Goal: Information Seeking & Learning: Learn about a topic

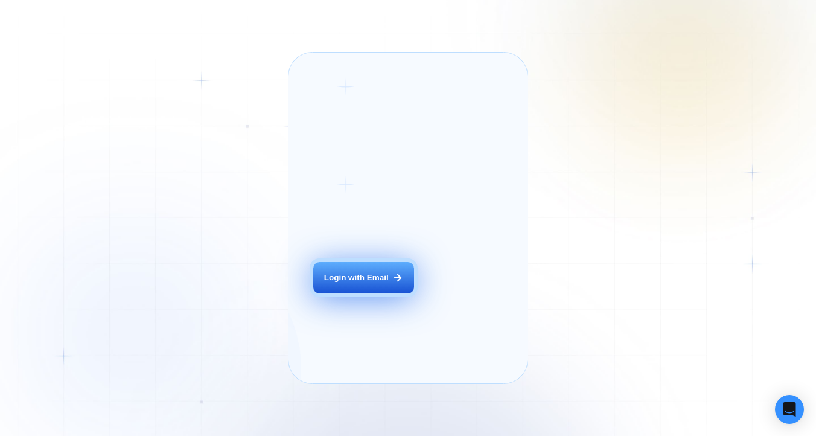
click at [374, 293] on button "Login with Email" at bounding box center [363, 277] width 101 height 31
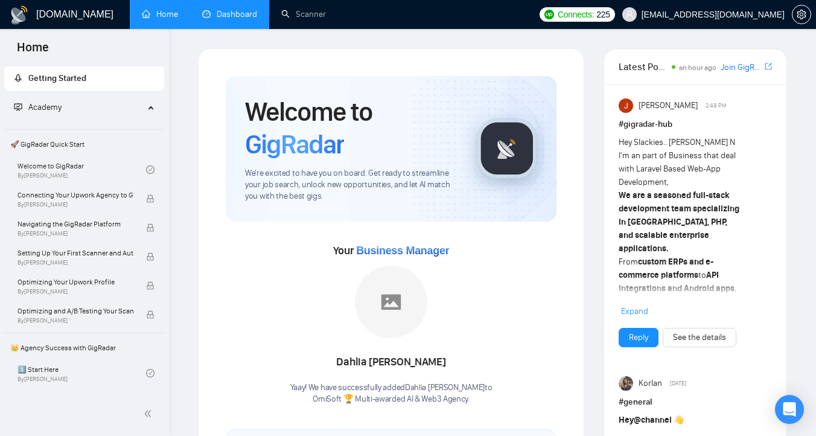
click at [239, 27] on li "Dashboard" at bounding box center [229, 14] width 79 height 29
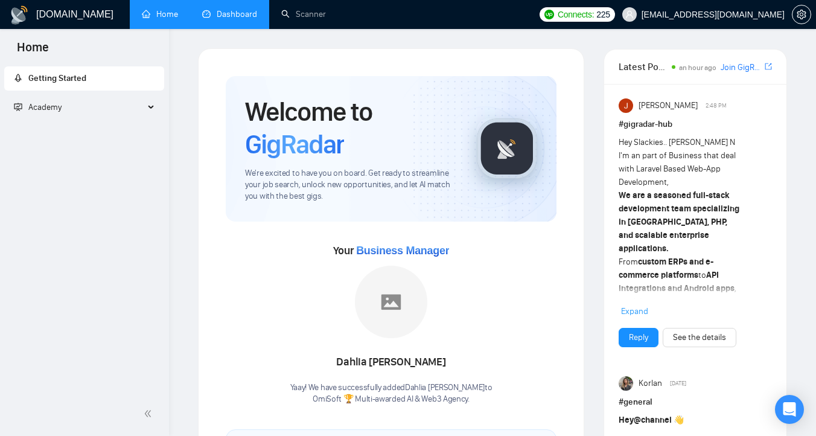
click at [246, 10] on link "Dashboard" at bounding box center [229, 14] width 55 height 10
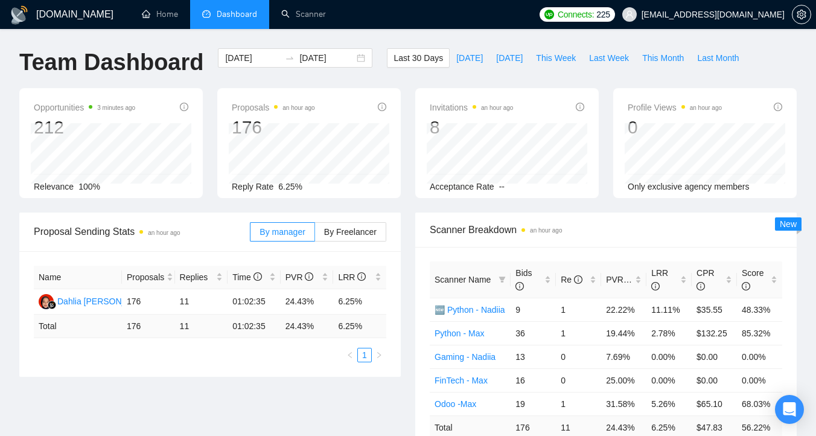
click at [406, 205] on div "Opportunities 3 minutes ago 212 Relevance 100% Proposals an hour ago 176 Reply …" at bounding box center [408, 150] width 792 height 124
click at [567, 59] on span "This Week" at bounding box center [556, 57] width 40 height 13
type input "[DATE]"
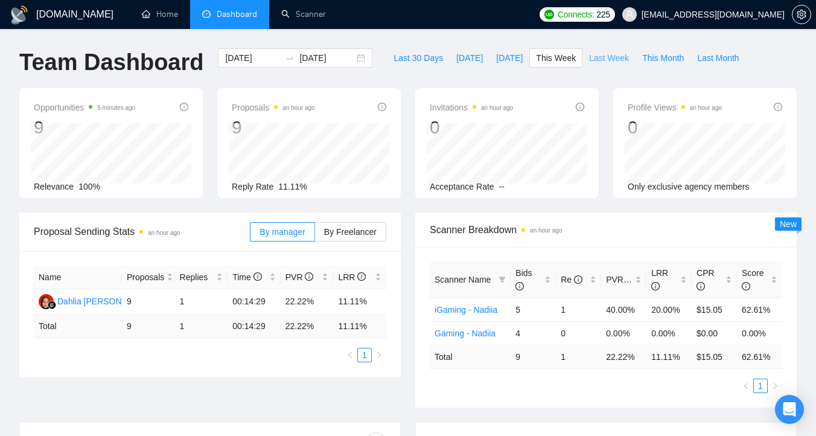
click at [618, 60] on span "Last Week" at bounding box center [609, 57] width 40 height 13
type input "[DATE]"
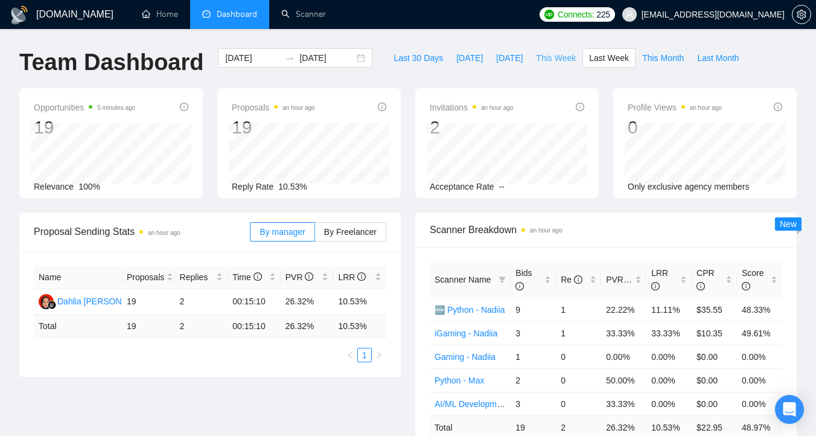
click at [562, 56] on span "This Week" at bounding box center [556, 57] width 40 height 13
type input "[DATE]"
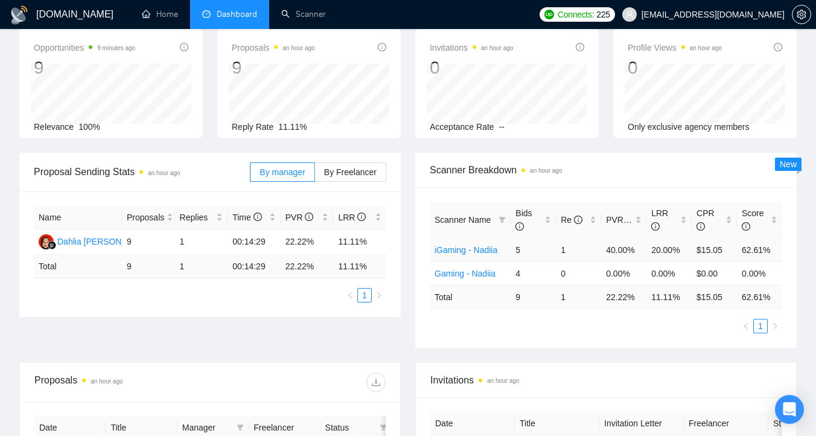
scroll to position [47, 0]
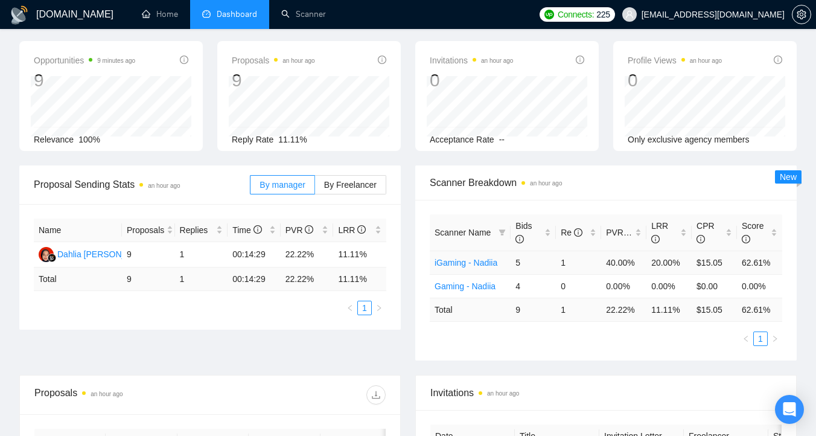
click at [668, 263] on td "20.00%" at bounding box center [668, 263] width 45 height 24
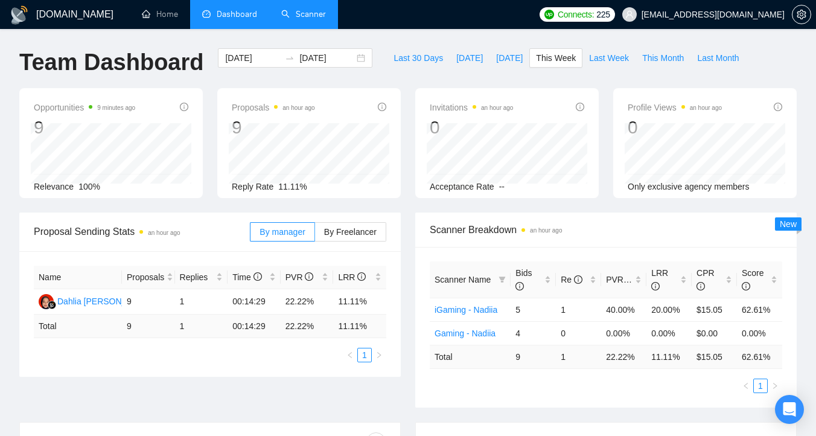
click at [307, 10] on link "Scanner" at bounding box center [303, 14] width 45 height 10
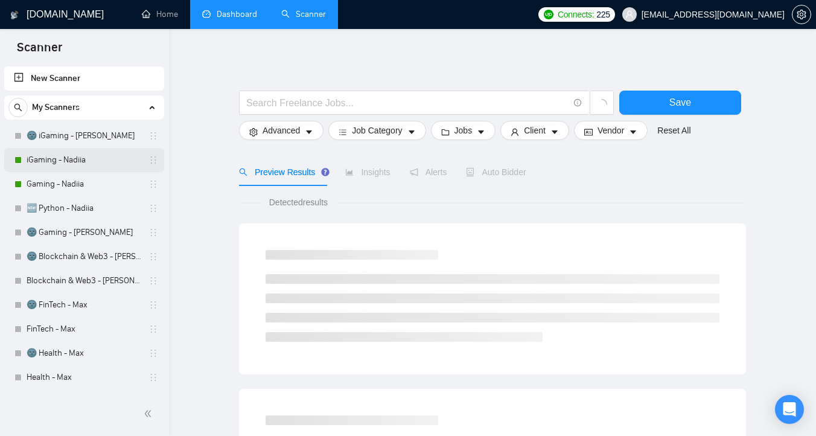
click at [87, 153] on link "iGaming - Nadiia" at bounding box center [84, 160] width 115 height 24
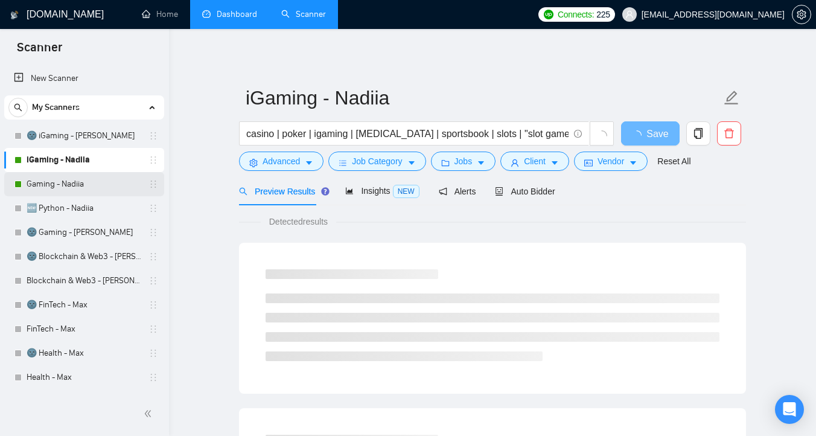
click at [88, 185] on link "Gaming - Nadiia" at bounding box center [84, 184] width 115 height 24
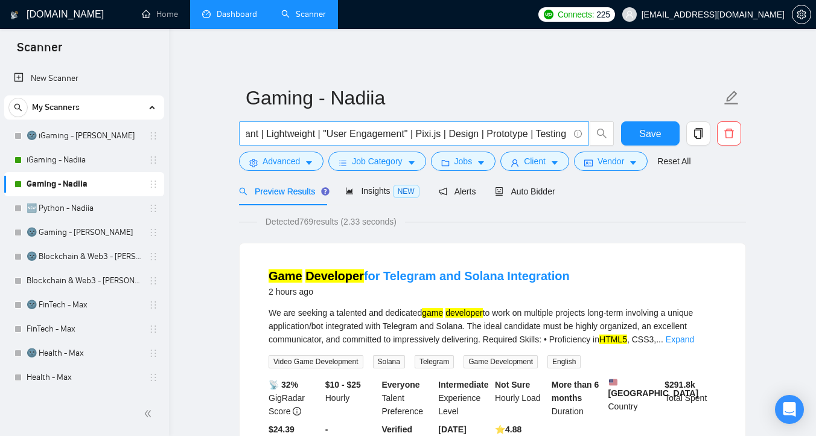
scroll to position [0, 877]
click at [78, 157] on link "iGaming - Nadiia" at bounding box center [84, 160] width 115 height 24
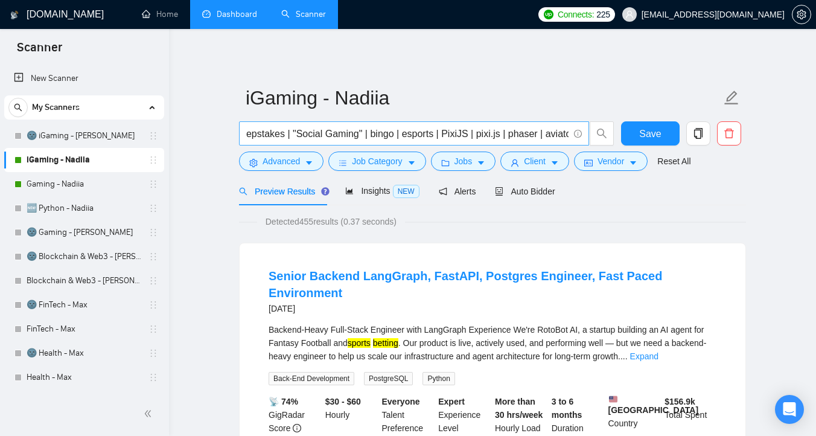
scroll to position [0, 803]
click at [73, 190] on link "Gaming - Nadiia" at bounding box center [84, 184] width 115 height 24
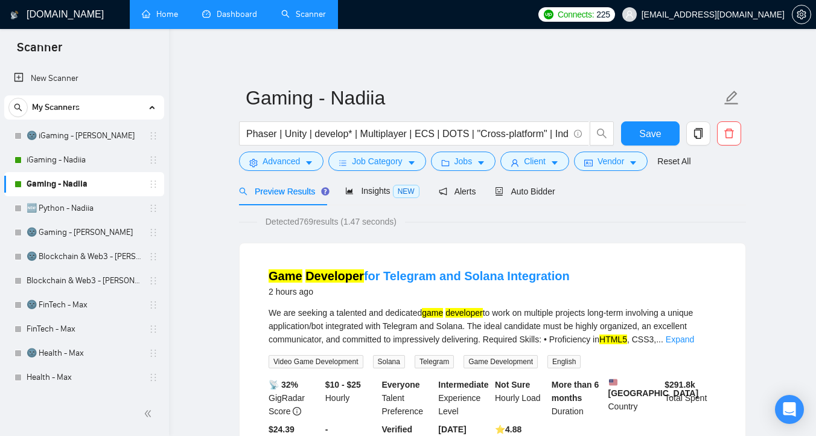
click at [166, 19] on link "Home" at bounding box center [160, 14] width 36 height 10
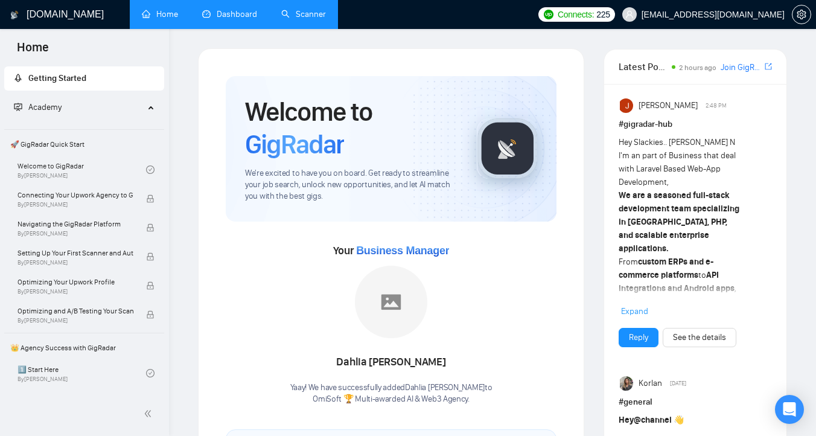
click at [64, 22] on h1 "[DOMAIN_NAME]" at bounding box center [65, 14] width 77 height 29
click at [222, 14] on link "Dashboard" at bounding box center [229, 14] width 55 height 10
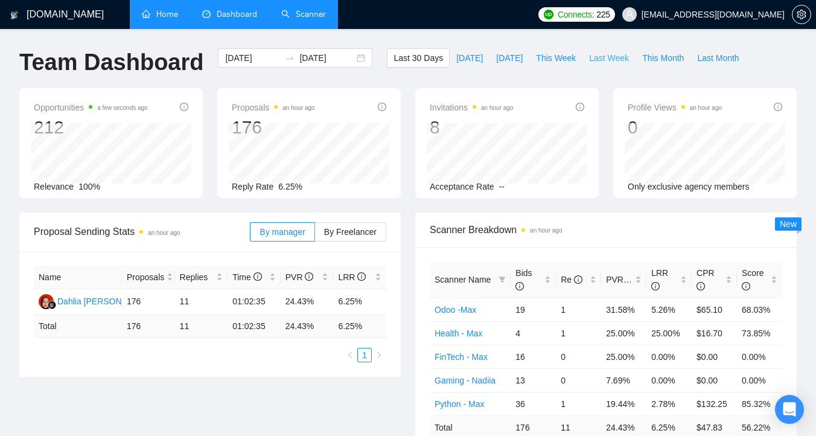
click at [607, 57] on span "Last Week" at bounding box center [609, 57] width 40 height 13
type input "[DATE]"
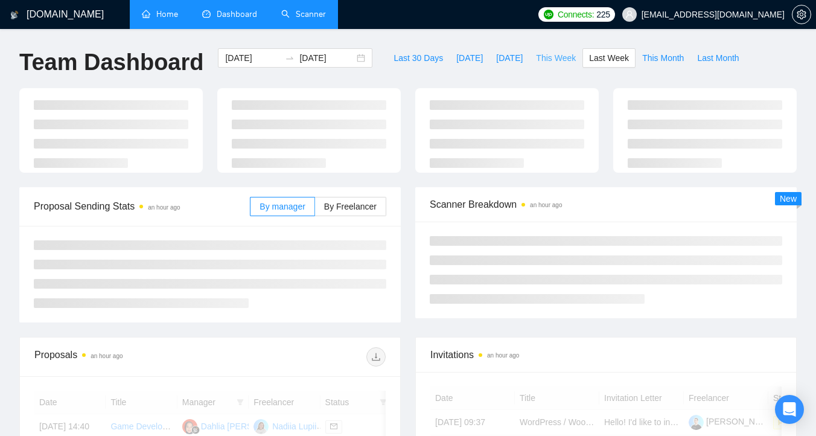
click at [541, 64] on span "This Week" at bounding box center [556, 57] width 40 height 13
type input "[DATE]"
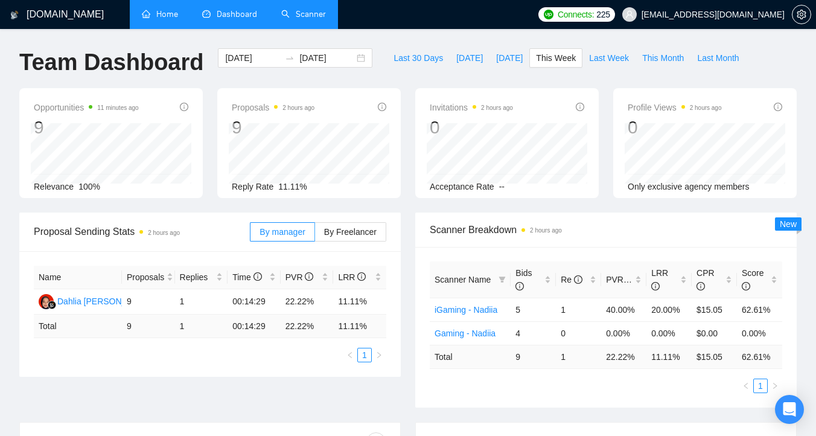
click at [402, 260] on div "Proposal Sending Stats 2 hours ago By manager By Freelancer Name Proposals Repl…" at bounding box center [210, 294] width 396 height 164
click at [310, 16] on link "Scanner" at bounding box center [303, 14] width 45 height 10
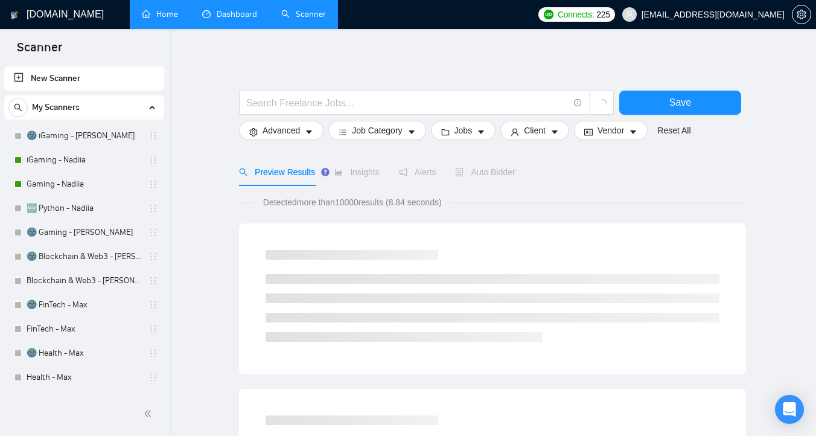
click at [223, 14] on link "Dashboard" at bounding box center [229, 14] width 55 height 10
